Goal: Transaction & Acquisition: Purchase product/service

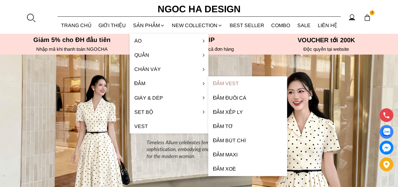
click at [217, 83] on link "Đầm Vest" at bounding box center [248, 83] width 79 height 14
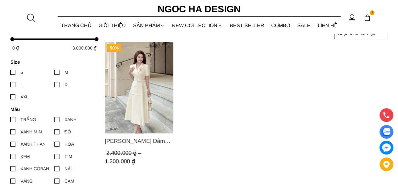
click at [152, 100] on img "Product image - Louisa Dress_ Đầm Cổ Vest Cài Hoa Tùng May Gân Nổi Kèm Đai Màu …" at bounding box center [139, 87] width 69 height 91
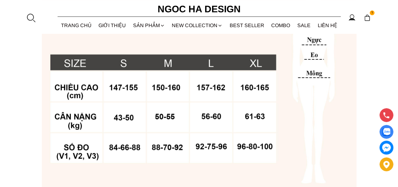
scroll to position [1480, 0]
